Goal: Transaction & Acquisition: Purchase product/service

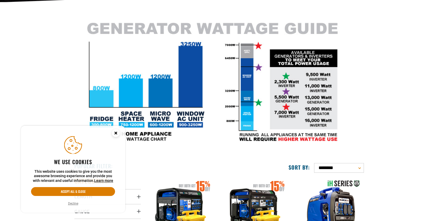
scroll to position [131, 0]
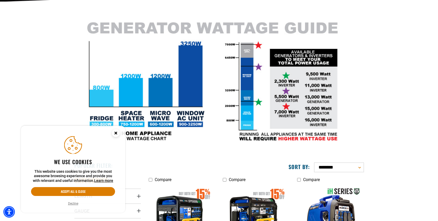
click at [75, 204] on button "Decline" at bounding box center [73, 203] width 13 height 5
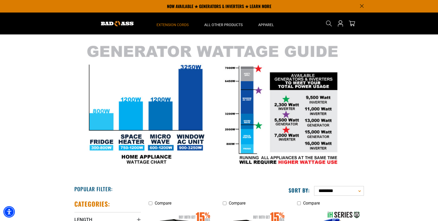
scroll to position [104, 0]
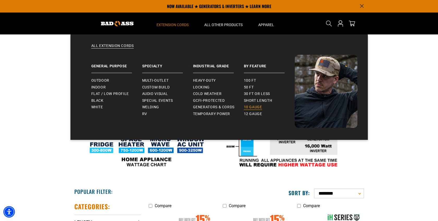
click at [256, 107] on span "10 gauge" at bounding box center [253, 107] width 18 height 5
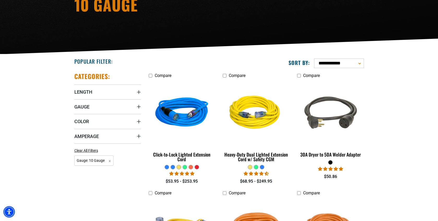
scroll to position [78, 0]
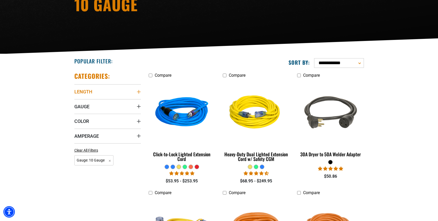
click at [139, 92] on icon "Length" at bounding box center [139, 92] width 4 height 4
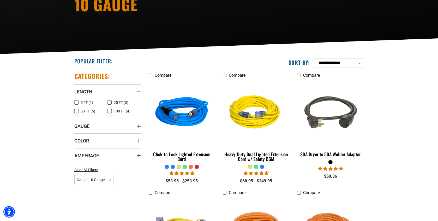
click at [113, 103] on label "25 FT (3) 25 FT (3 products)" at bounding box center [124, 102] width 33 height 7
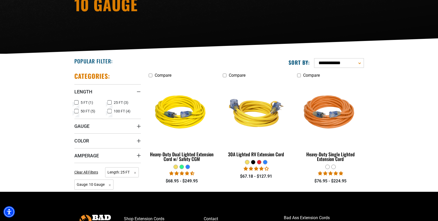
click at [75, 112] on icon at bounding box center [76, 111] width 4 height 7
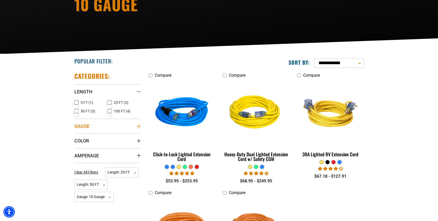
click at [137, 126] on summary "Gauge" at bounding box center [107, 126] width 67 height 15
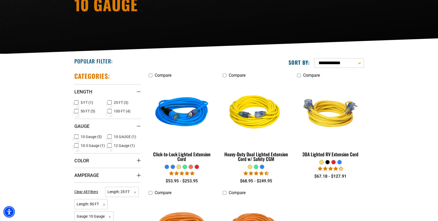
click at [75, 136] on icon at bounding box center [76, 136] width 3 height 3
click at [76, 145] on icon at bounding box center [76, 145] width 4 height 7
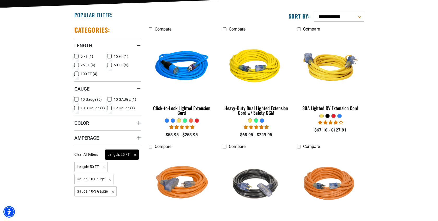
scroll to position [131, 0]
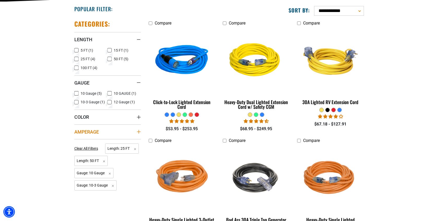
click at [139, 132] on icon "Amperage" at bounding box center [139, 132] width 4 height 4
click at [109, 143] on icon at bounding box center [110, 142] width 4 height 7
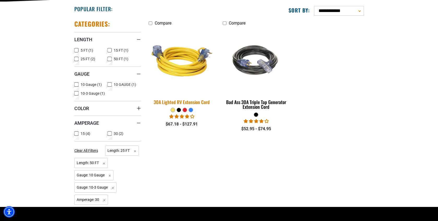
click at [198, 58] on img at bounding box center [181, 60] width 73 height 67
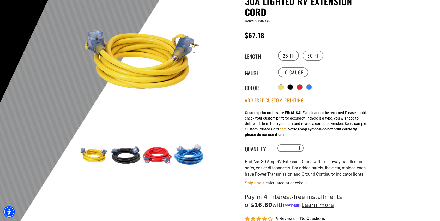
scroll to position [78, 0]
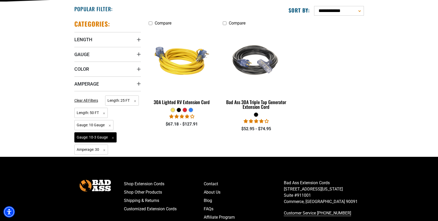
click at [113, 139] on span "Gauge: 10-3 Gauge Remove filter" at bounding box center [95, 137] width 43 height 10
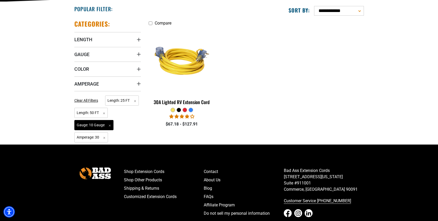
click at [110, 126] on span "Gauge: 10 Gauge Remove filter" at bounding box center [93, 125] width 39 height 10
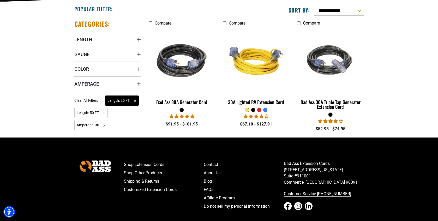
click at [134, 102] on span "Length: 25 FT Remove filter" at bounding box center [122, 101] width 34 height 10
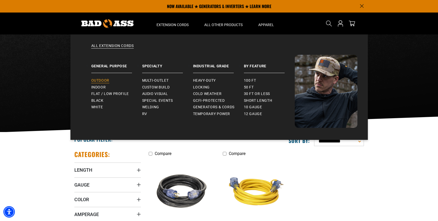
click at [102, 82] on span "Outdoor" at bounding box center [100, 80] width 18 height 5
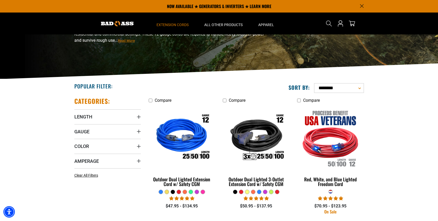
scroll to position [52, 0]
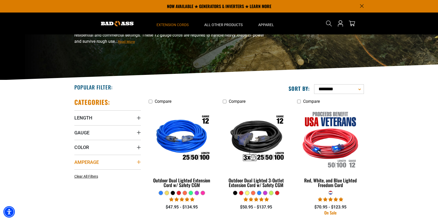
click at [136, 162] on summary "Amperage" at bounding box center [107, 162] width 67 height 15
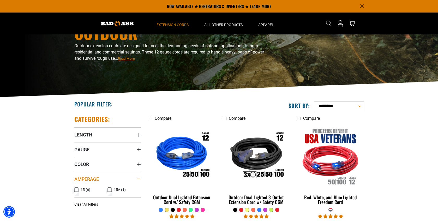
scroll to position [26, 0]
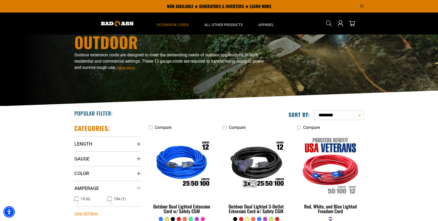
click at [89, 212] on span "Clear All Filters" at bounding box center [86, 213] width 24 height 4
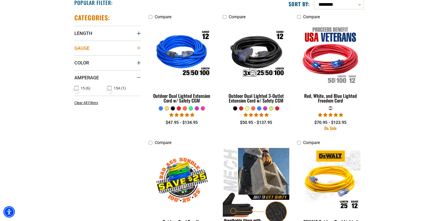
scroll to position [183, 0]
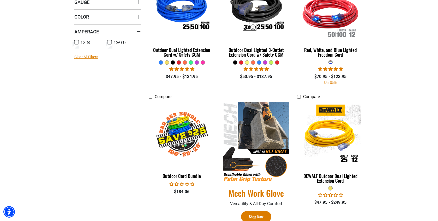
click at [86, 57] on span "Clear All Filters" at bounding box center [86, 57] width 24 height 4
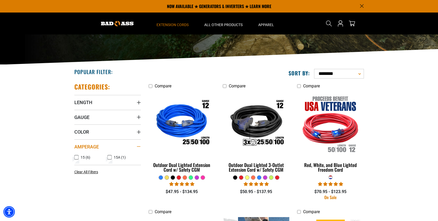
scroll to position [52, 0]
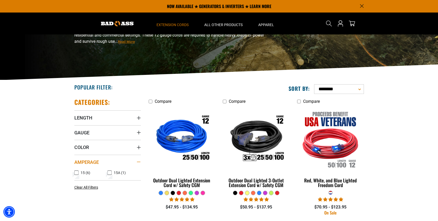
click at [138, 163] on div "Amperage" at bounding box center [139, 162] width 4 height 4
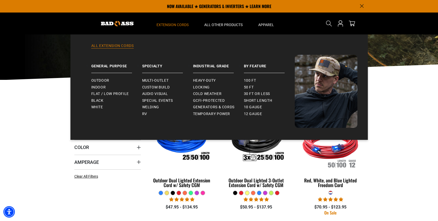
click at [118, 45] on link "All Extension Cords" at bounding box center [219, 48] width 277 height 11
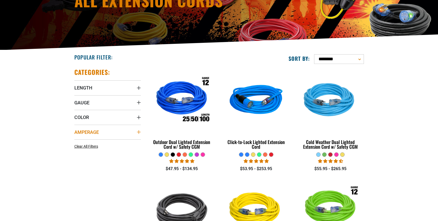
scroll to position [104, 0]
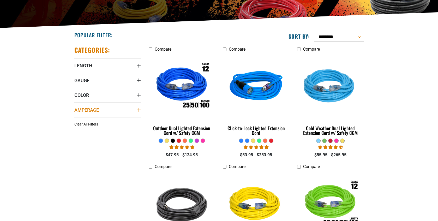
click at [140, 110] on icon "Amperage" at bounding box center [139, 110] width 4 height 4
click at [76, 130] on icon at bounding box center [76, 129] width 4 height 7
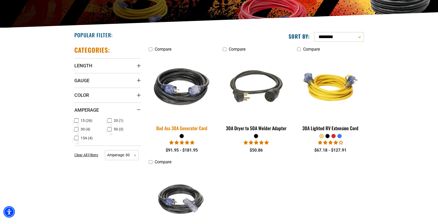
click at [171, 127] on div "Bad Ass 30A Generator Cord" at bounding box center [182, 128] width 67 height 5
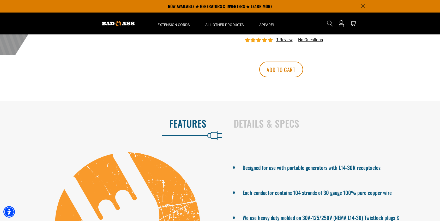
scroll to position [183, 0]
